Goal: Find specific page/section: Find specific page/section

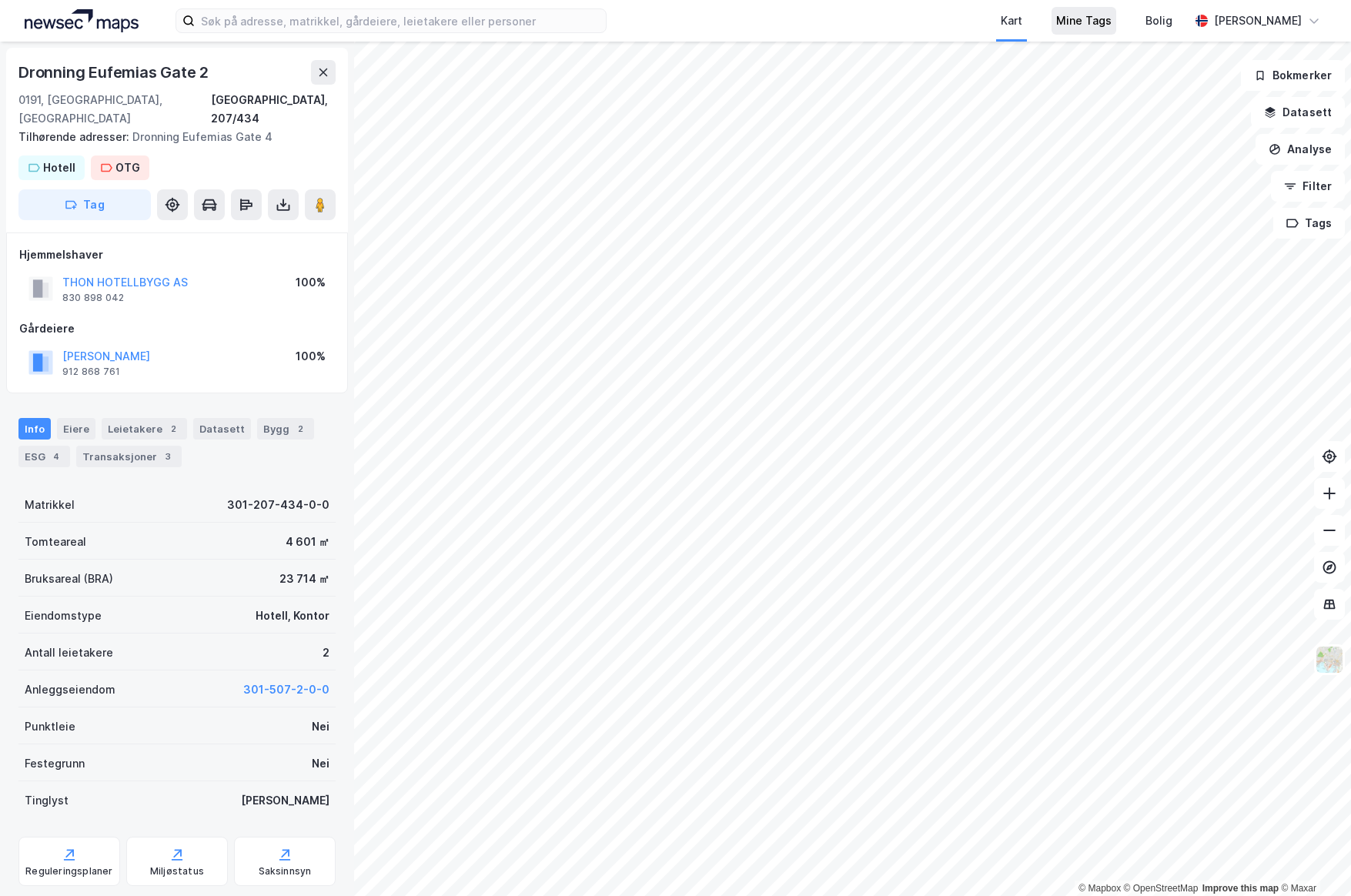
click at [1111, 23] on div "Mine Tags" at bounding box center [1083, 20] width 56 height 19
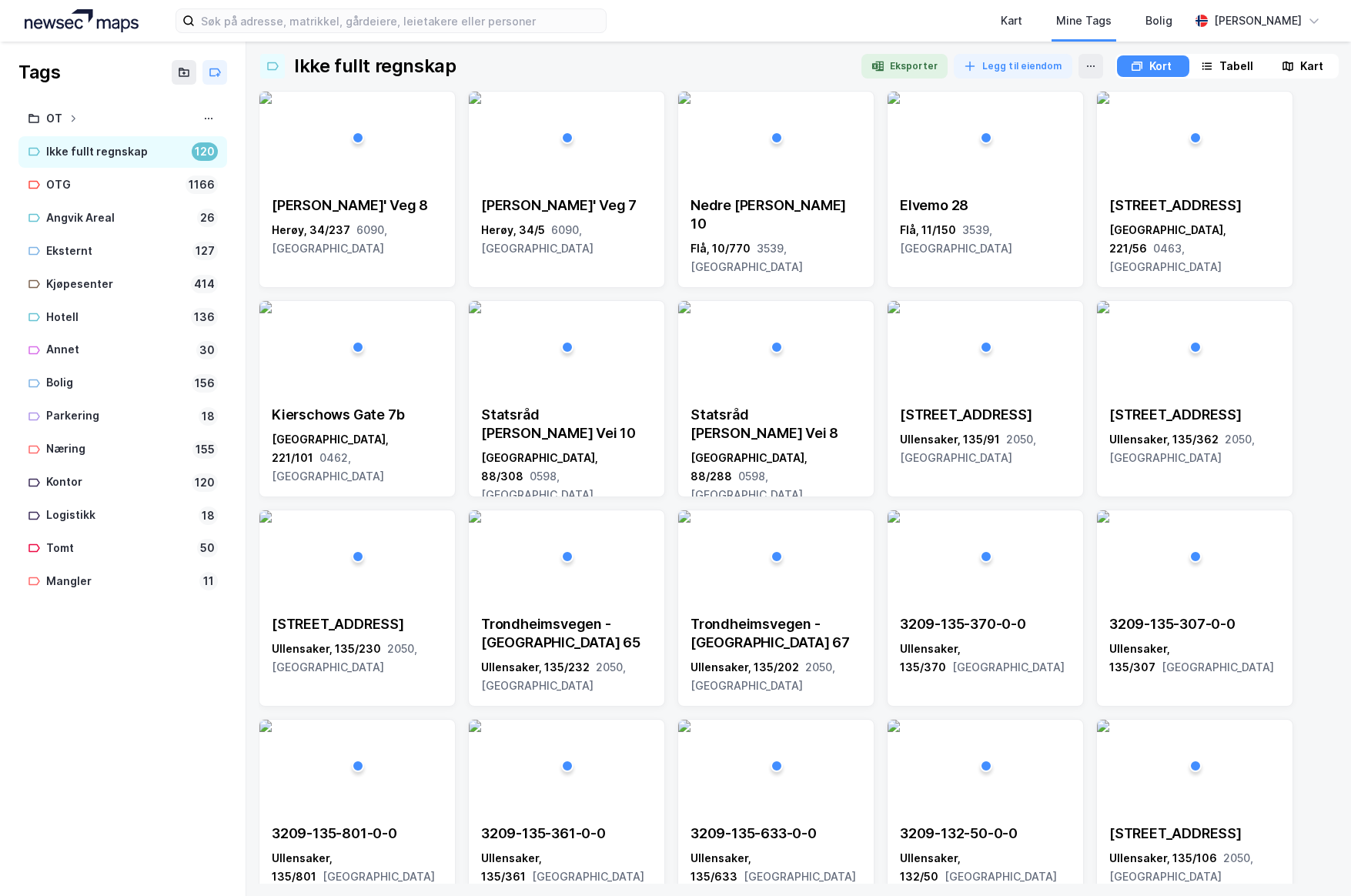
click at [1213, 59] on div "Tabell" at bounding box center [1226, 66] width 69 height 21
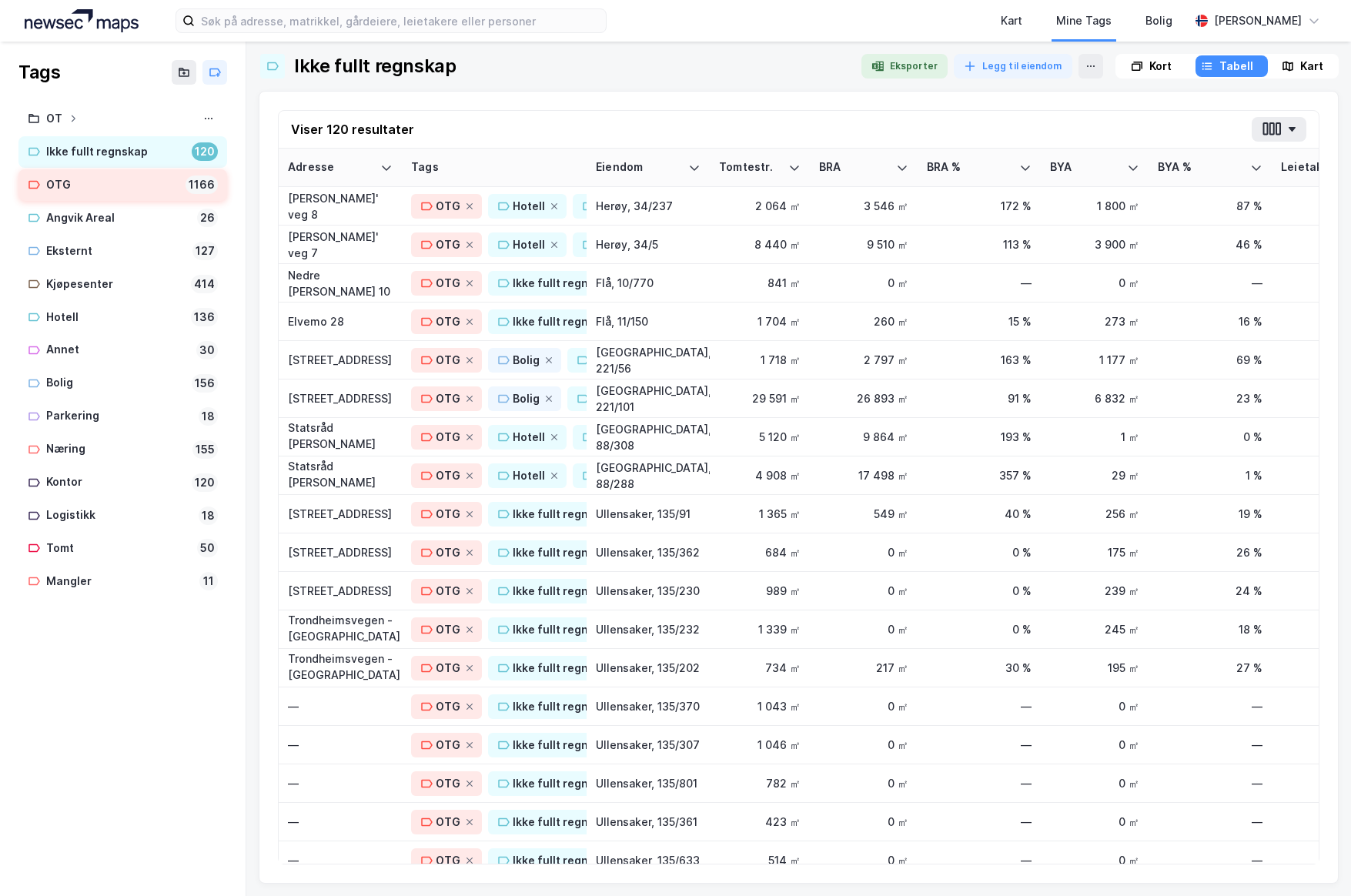
click at [72, 181] on div "OTG" at bounding box center [112, 185] width 133 height 19
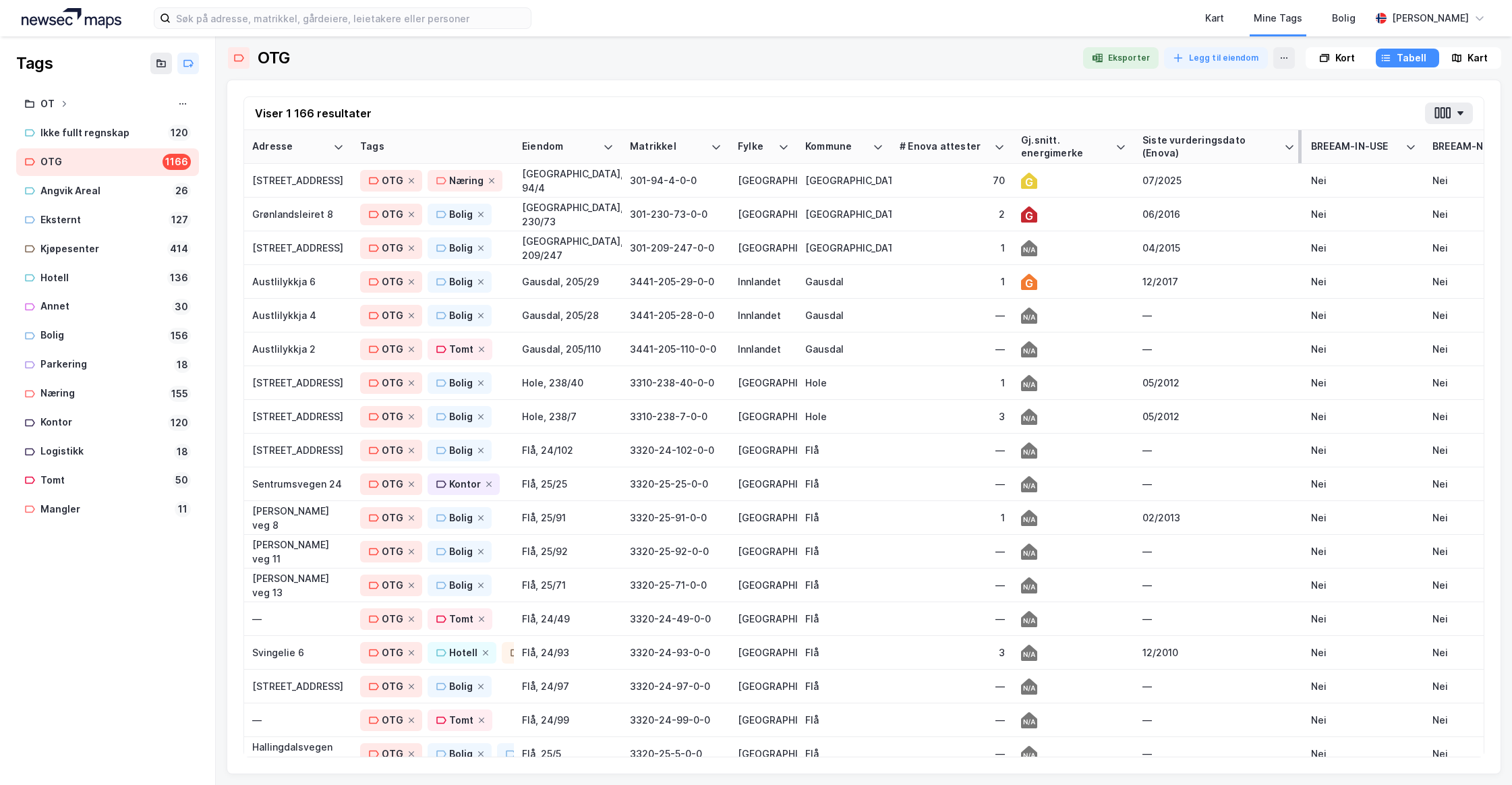
click at [1172, 143] on div "Siste vurderingsdato (Enova)" at bounding box center [1211, 146] width 137 height 25
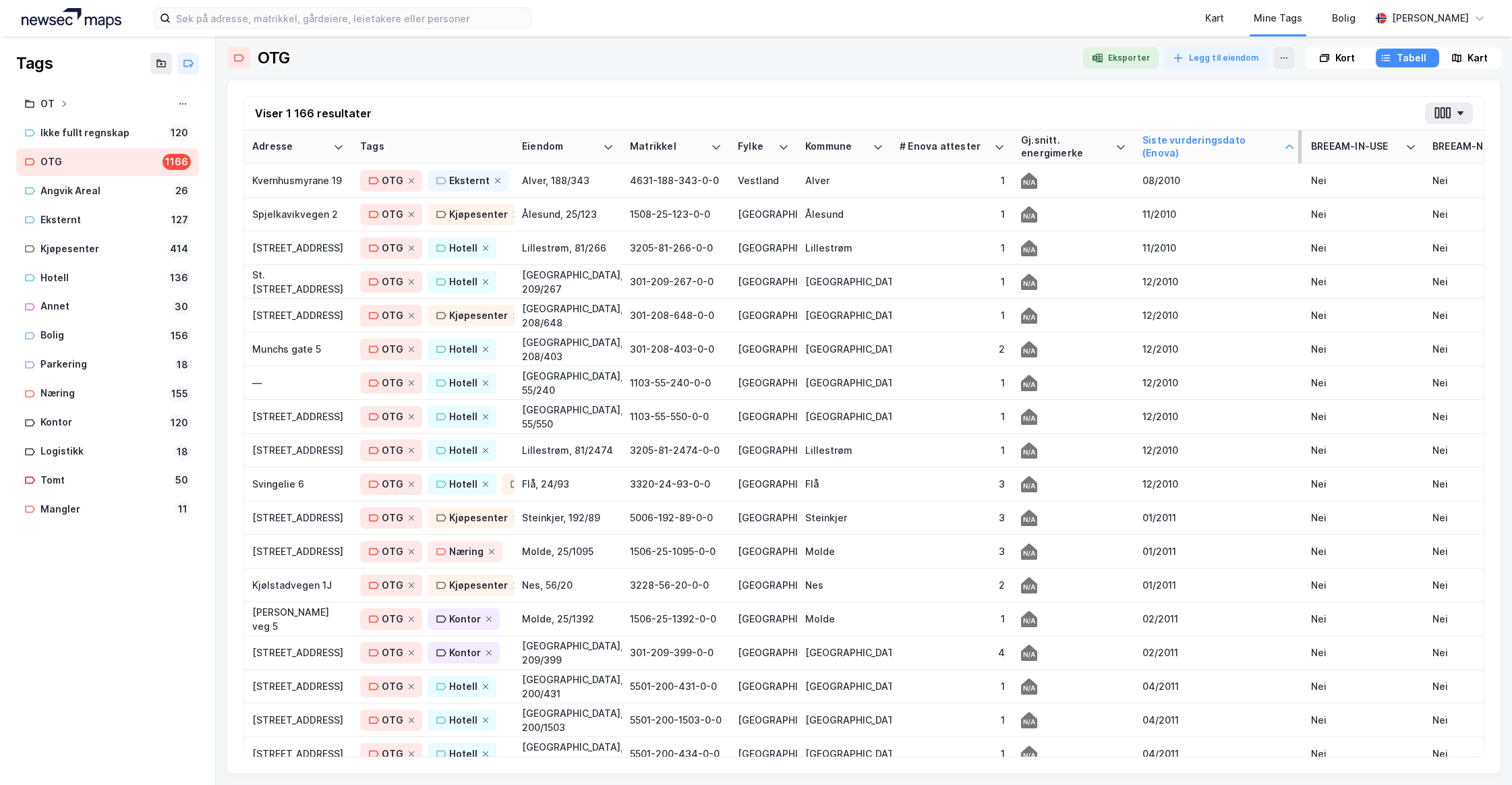
click at [1183, 142] on div "Siste vurderingsdato (Enova)" at bounding box center [1211, 146] width 137 height 25
